Goal: Transaction & Acquisition: Purchase product/service

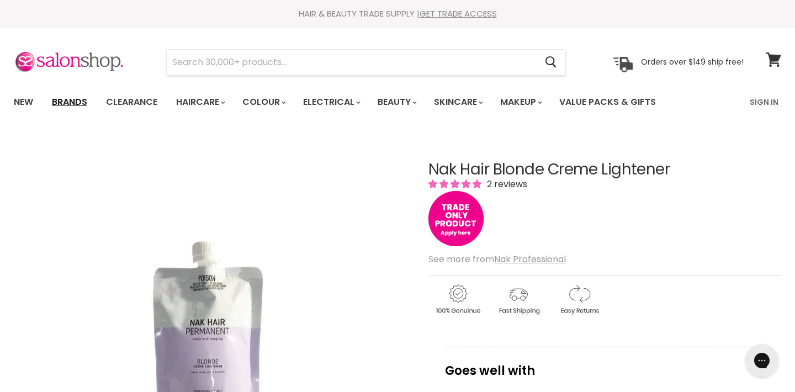
click at [78, 100] on link "Brands" at bounding box center [70, 102] width 52 height 23
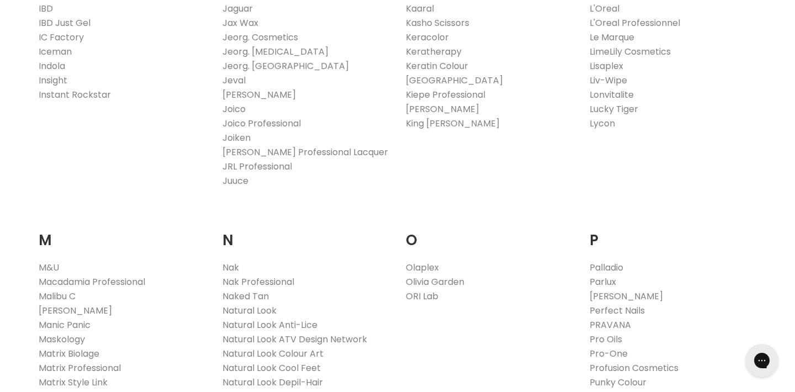
scroll to position [1032, 0]
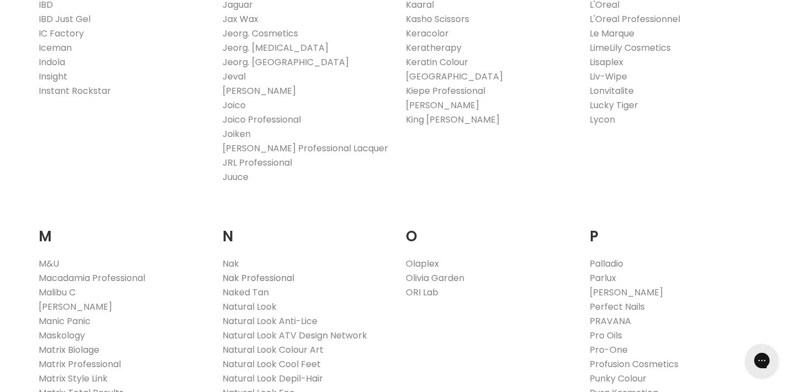
click at [249, 279] on link "Nak Professional" at bounding box center [258, 278] width 72 height 13
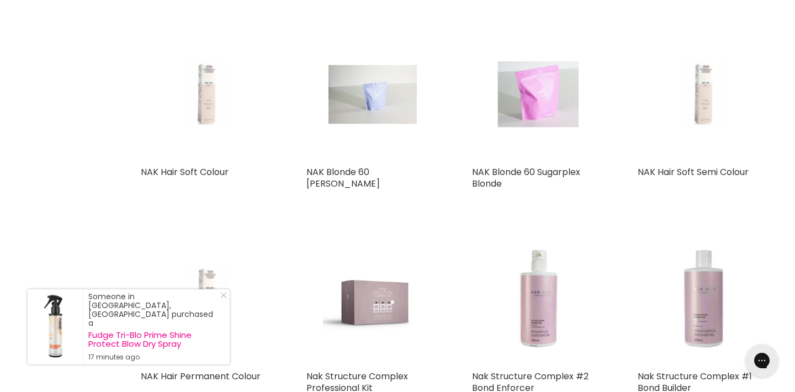
scroll to position [1290, 0]
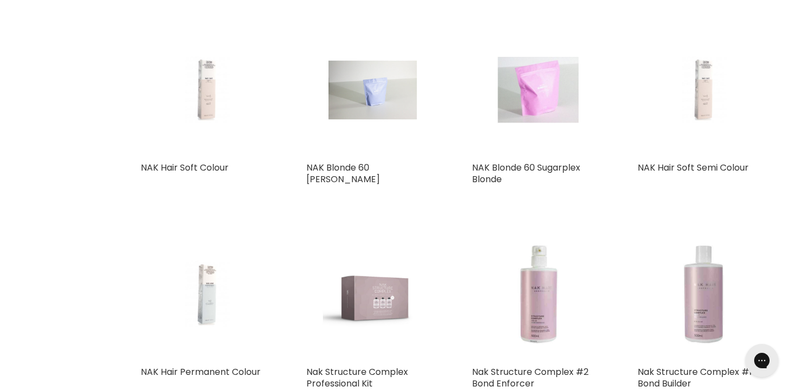
click at [544, 92] on img "Main content" at bounding box center [538, 90] width 88 height 132
